Goal: Transaction & Acquisition: Register for event/course

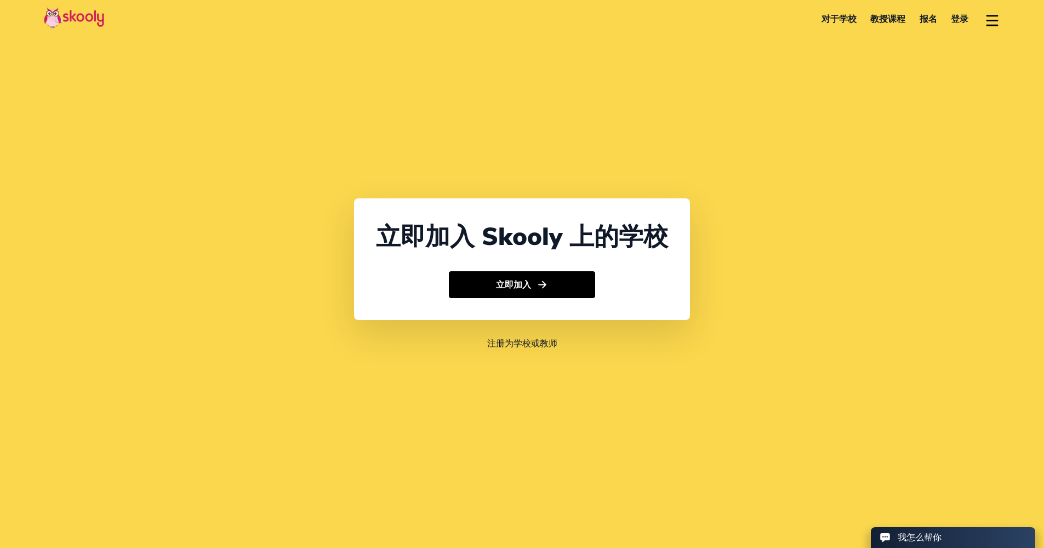
select select "852"
select select "Hong Kong"
select select "Asia/Hong_Kong"
click at [523, 285] on button "立即加入" at bounding box center [522, 284] width 146 height 27
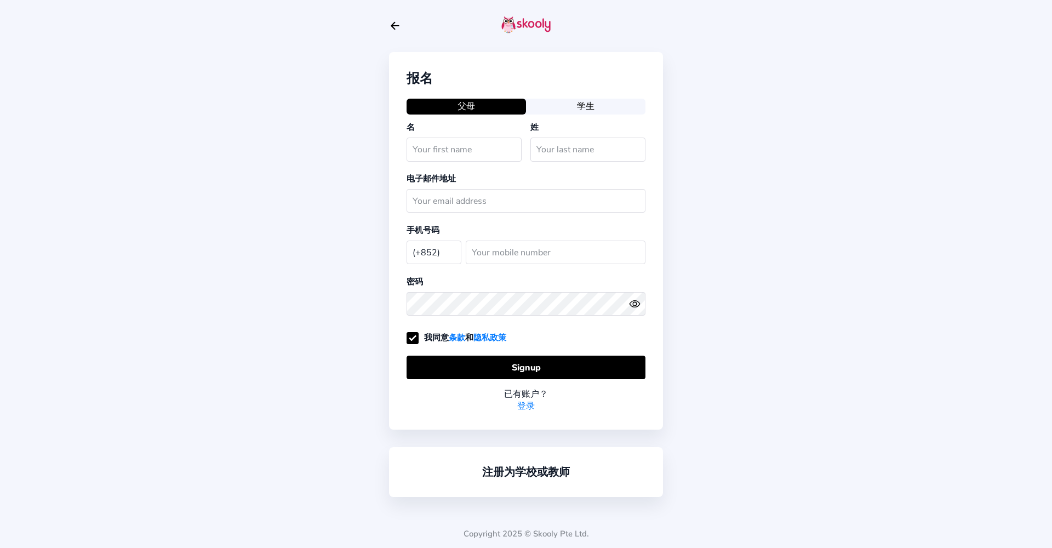
select select "HK"
click at [392, 32] on div at bounding box center [526, 26] width 274 height 52
click at [395, 27] on icon "Arrow Back" at bounding box center [395, 26] width 12 height 12
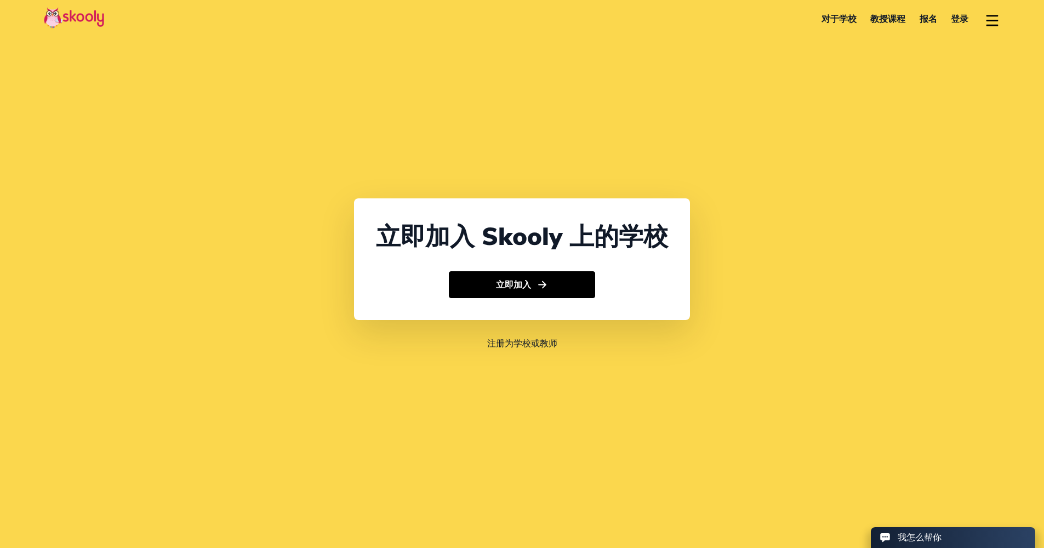
select select "852"
select select "Hong Kong"
select select "Asia/Hong_Kong"
click at [839, 21] on link "对于学校" at bounding box center [838, 19] width 49 height 18
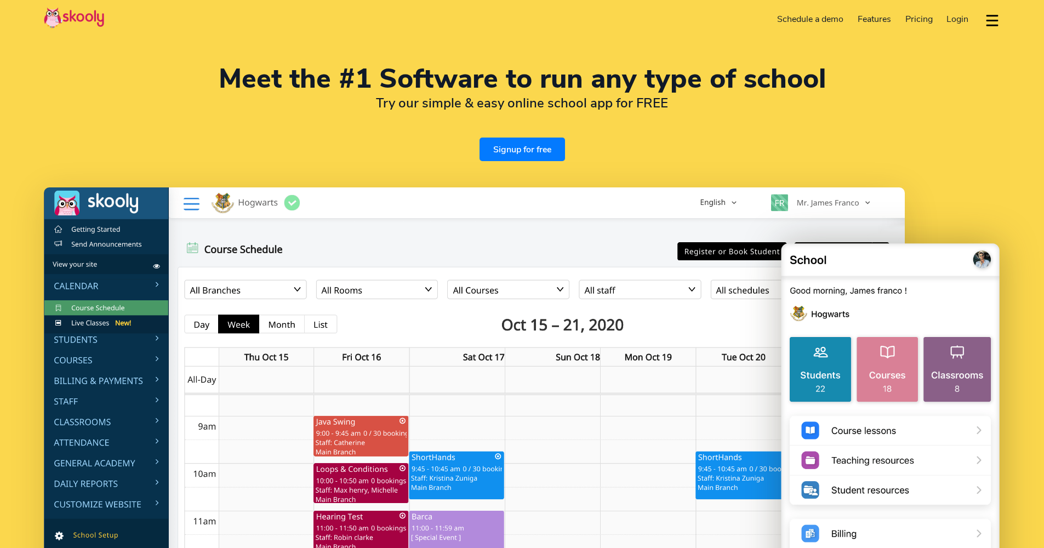
select select "en"
select select "852"
select select "Hong Kong"
select select "Asia/Hong_Kong"
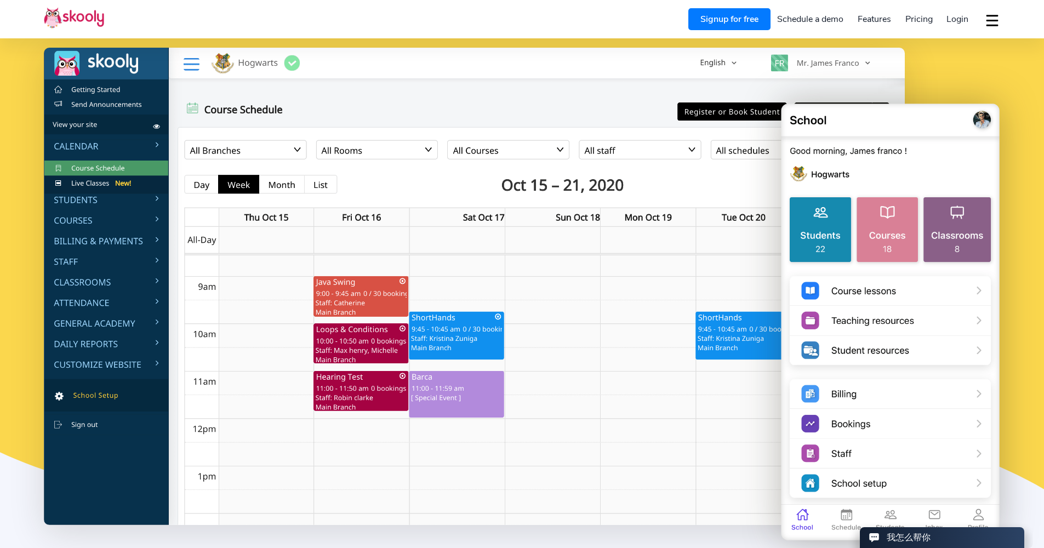
scroll to position [136, 0]
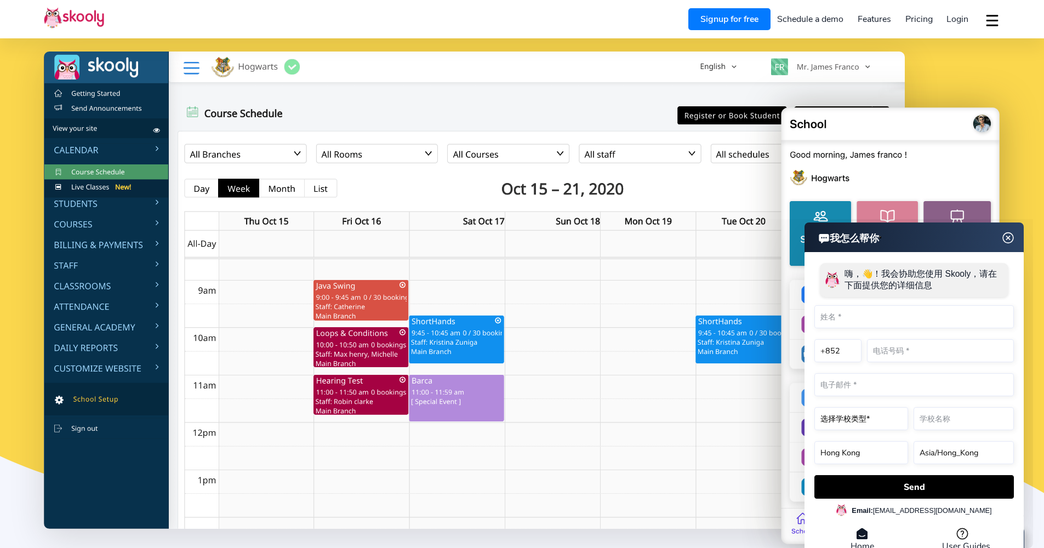
click at [1007, 240] on img at bounding box center [1008, 238] width 21 height 14
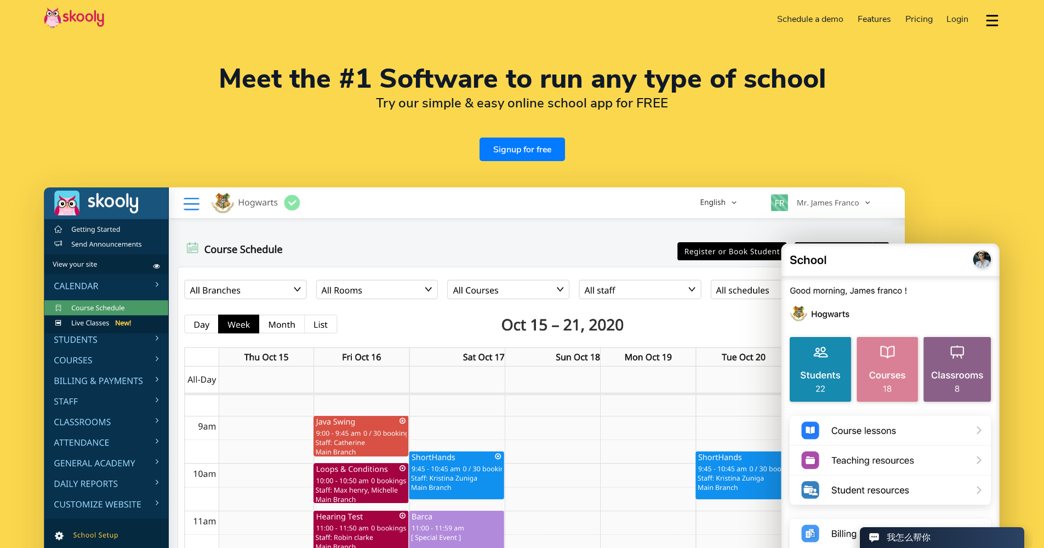
scroll to position [0, 0]
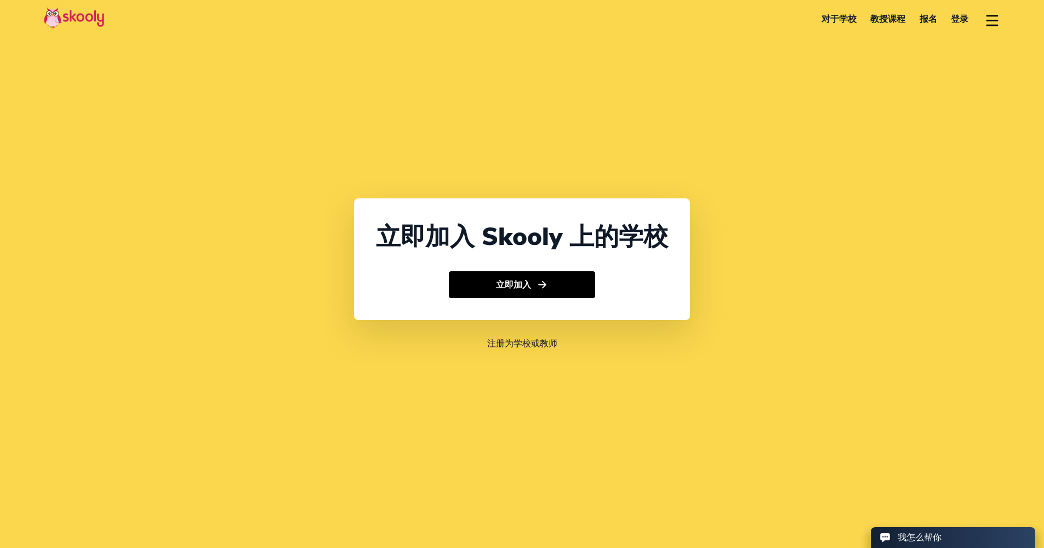
select select "852"
select select "Hong Kong"
select select "Asia/Hong_Kong"
select select "852"
select select "Hong Kong"
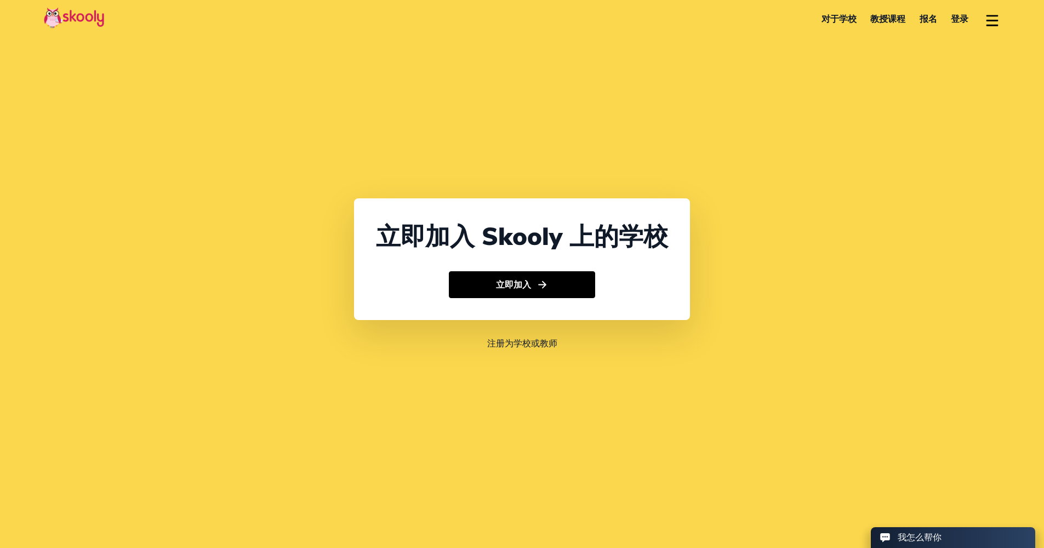
select select "Asia/Hong_Kong"
